Goal: Share content

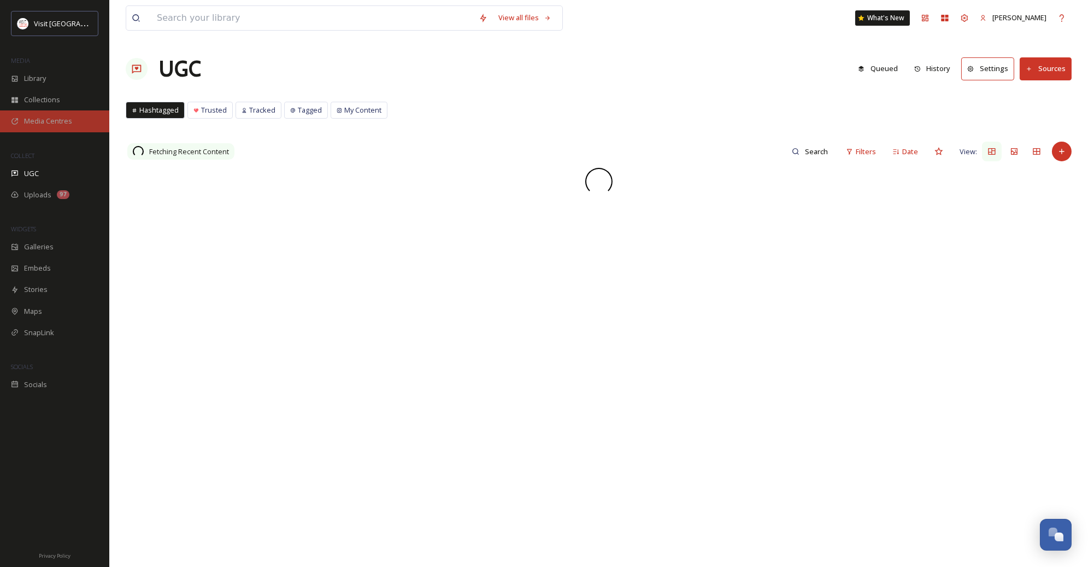
click at [42, 118] on span "Media Centres" at bounding box center [48, 121] width 48 height 10
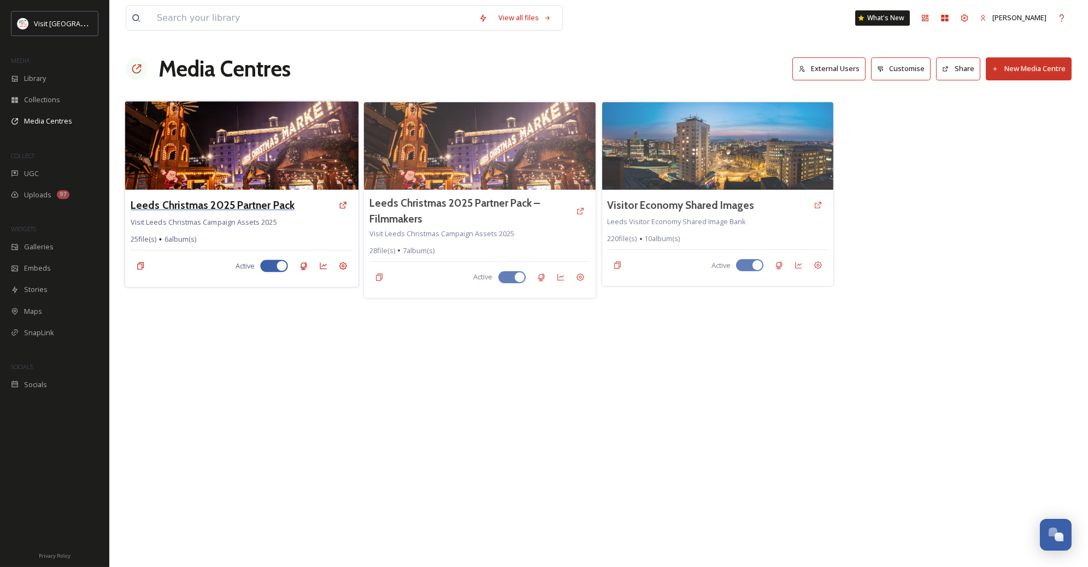
click at [253, 203] on h3 "Leeds Christmas 2025 Partner Pack" at bounding box center [213, 205] width 164 height 16
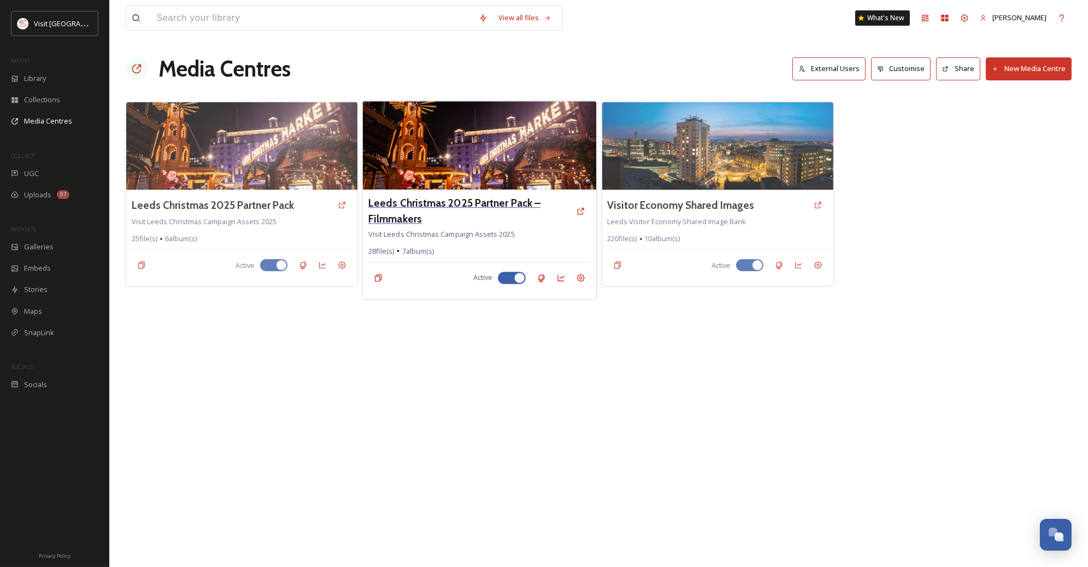
click at [437, 203] on h3 "Leeds Christmas 2025 Partner Pack – Filmmakers" at bounding box center [469, 211] width 203 height 32
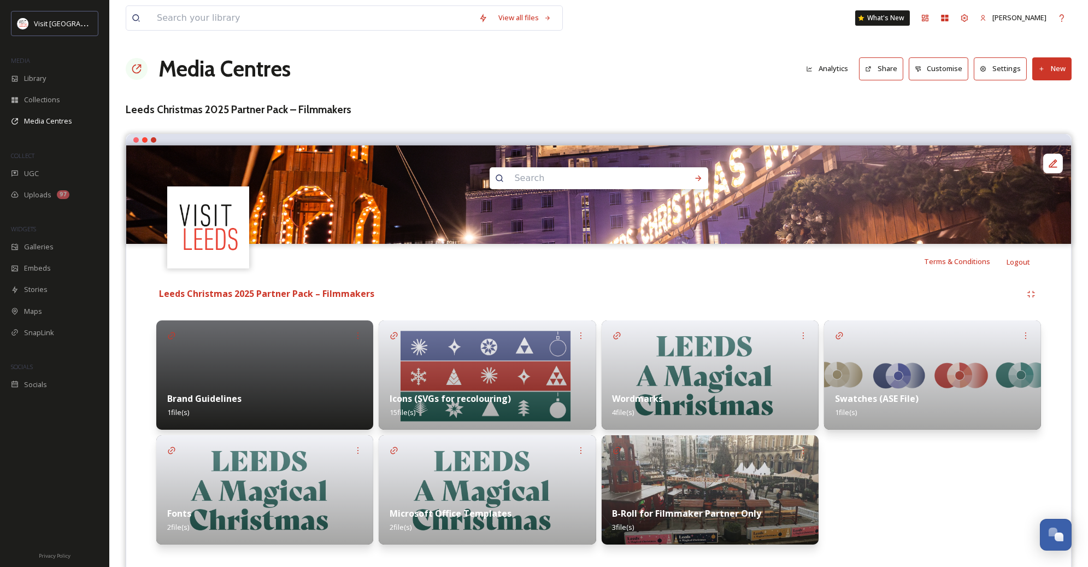
click at [878, 66] on button "Share" at bounding box center [881, 68] width 44 height 22
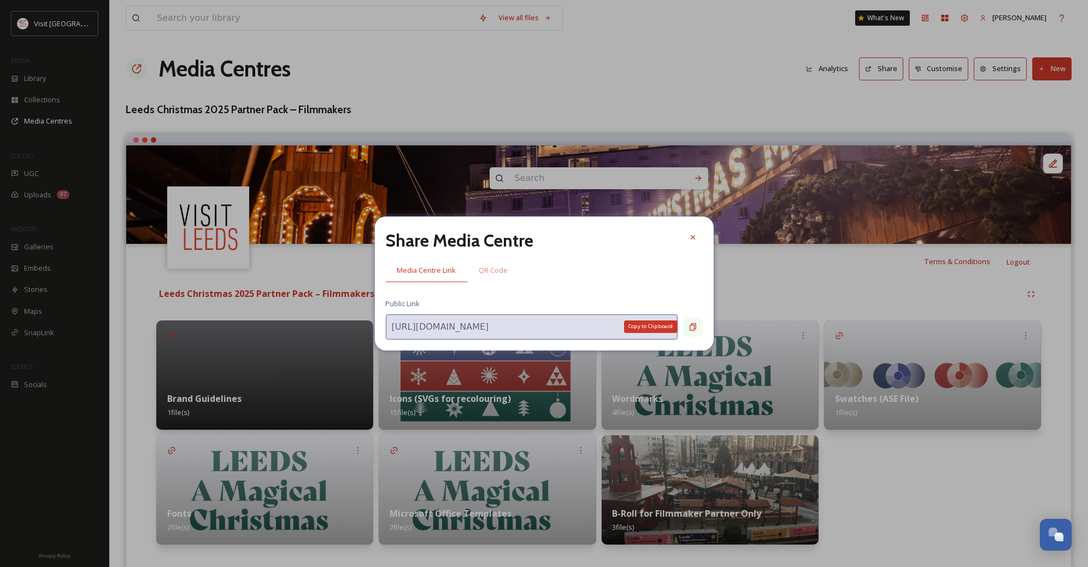
click at [691, 324] on icon at bounding box center [693, 326] width 7 height 7
click at [692, 325] on icon at bounding box center [693, 326] width 7 height 7
click at [690, 237] on icon at bounding box center [693, 237] width 9 height 9
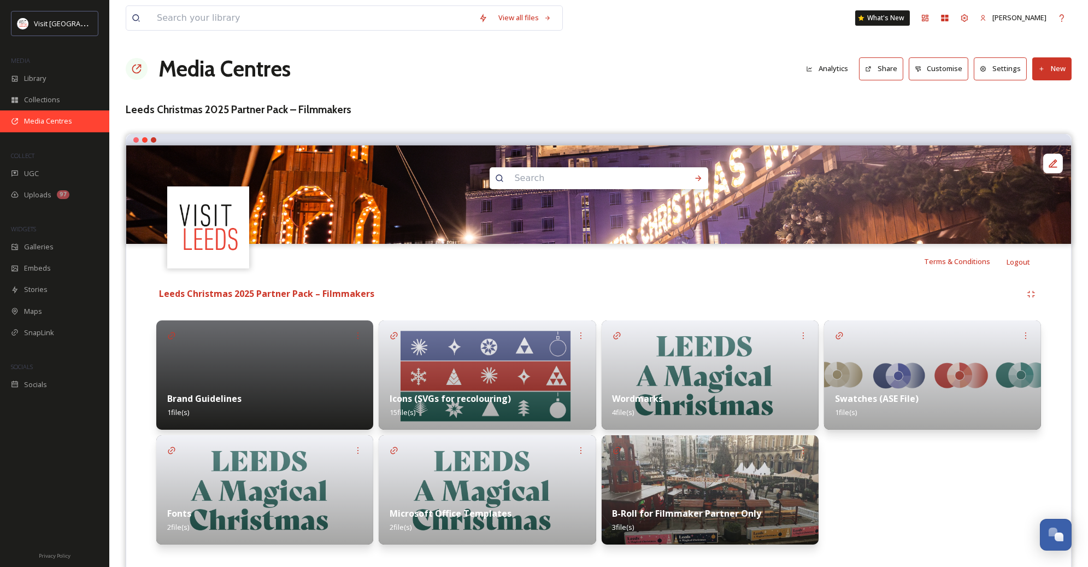
click at [50, 129] on div "Media Centres" at bounding box center [54, 120] width 109 height 21
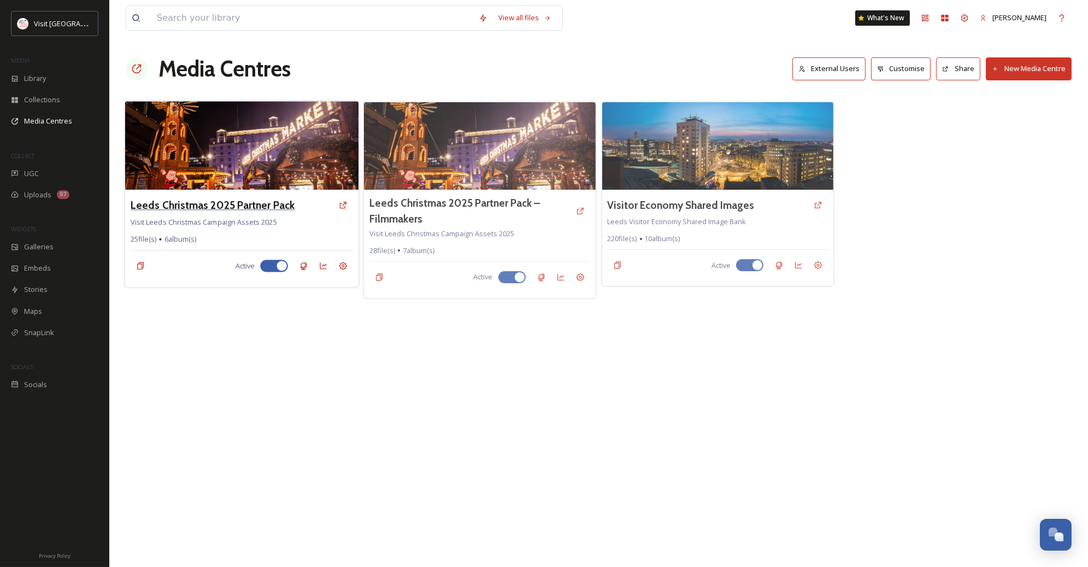
click at [264, 204] on h3 "Leeds Christmas 2025 Partner Pack" at bounding box center [213, 205] width 164 height 16
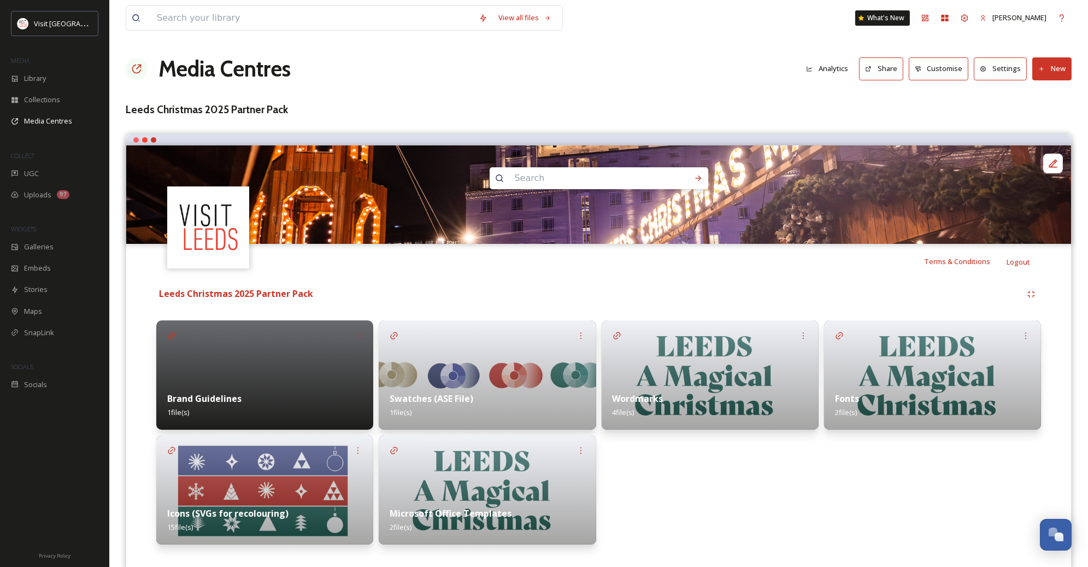
click at [879, 71] on button "Share" at bounding box center [881, 68] width 44 height 22
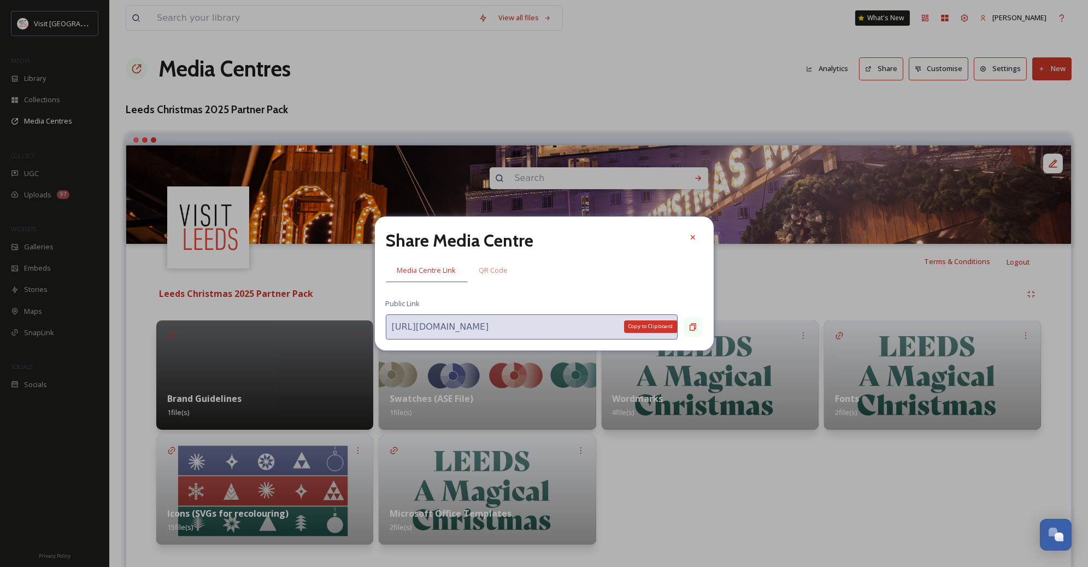
click at [694, 328] on icon at bounding box center [693, 326] width 7 height 7
